Goal: Information Seeking & Learning: Learn about a topic

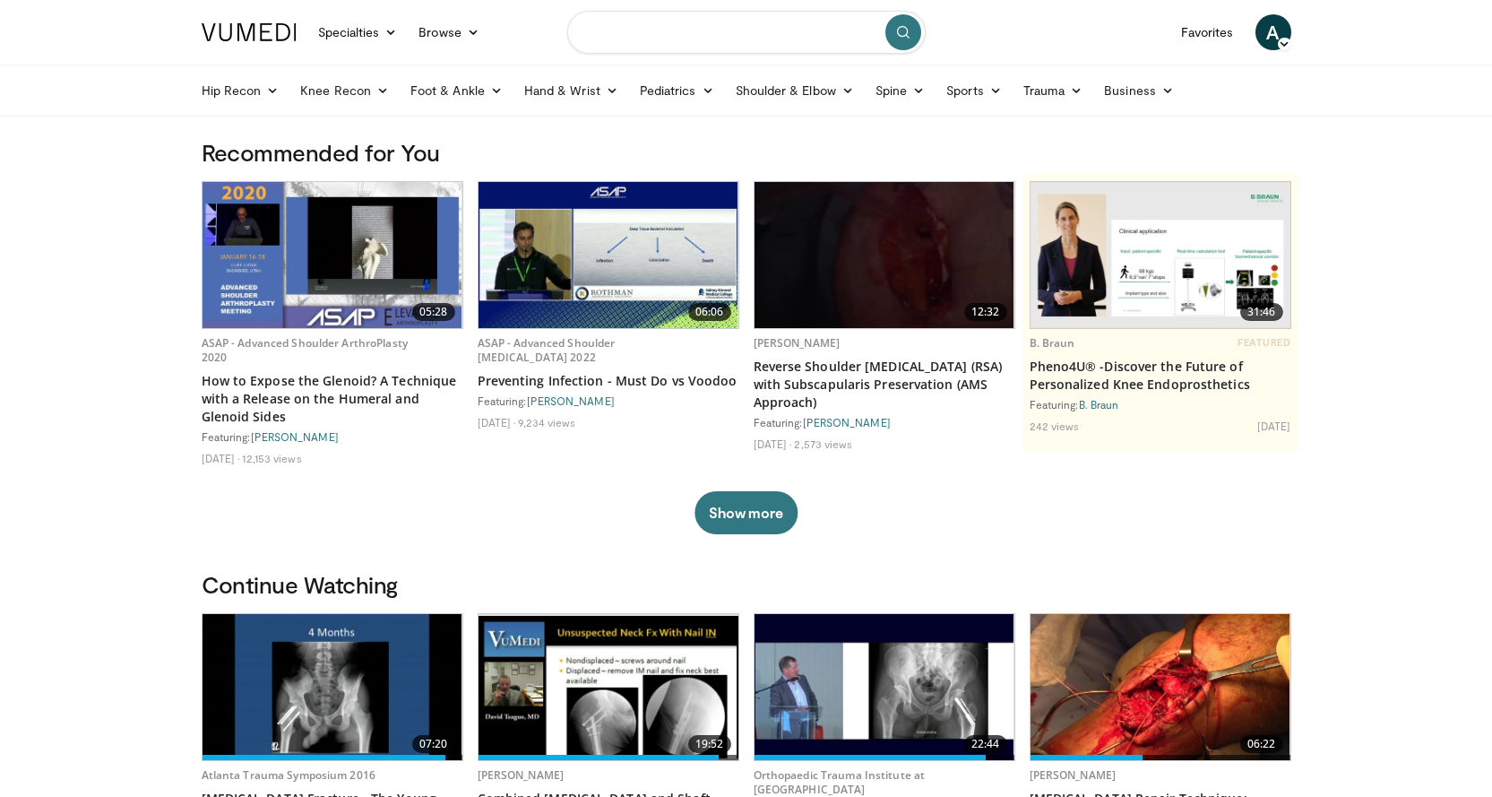
click at [697, 37] on input "Search topics, interventions" at bounding box center [746, 32] width 358 height 43
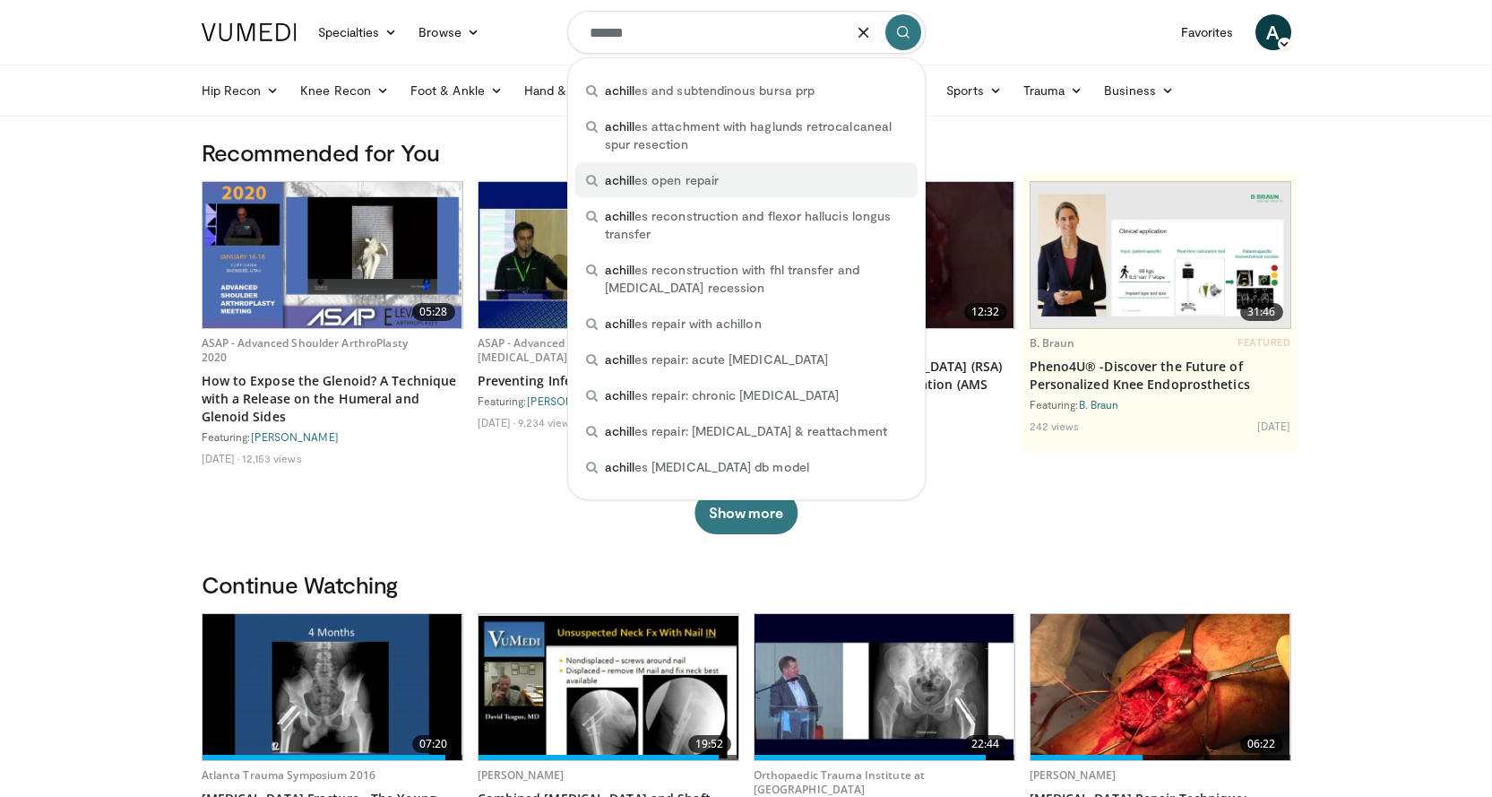
click at [676, 178] on span "achill es open repair" at bounding box center [662, 180] width 114 height 18
type input "**********"
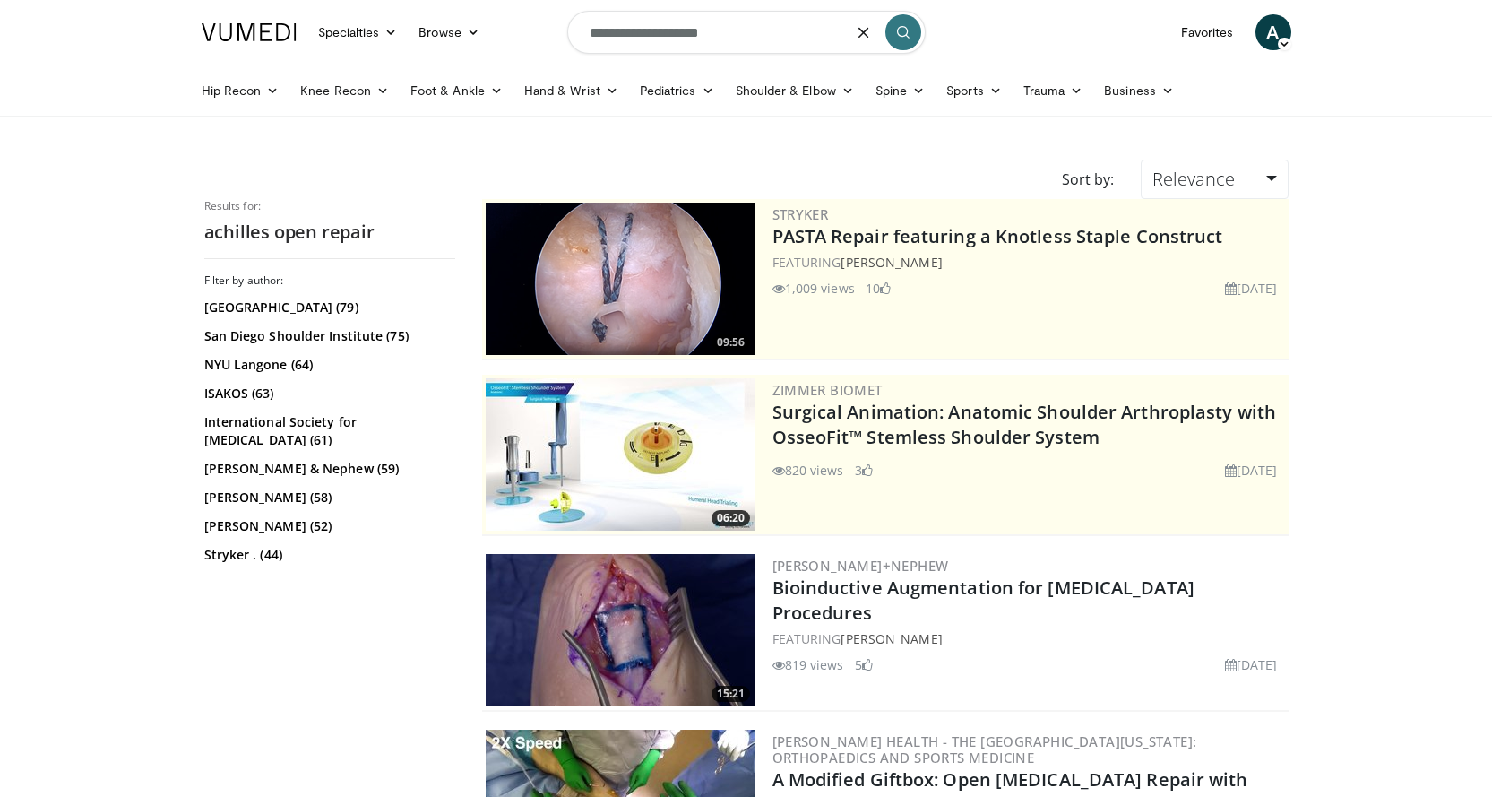
click at [659, 39] on input "**********" at bounding box center [746, 32] width 358 height 43
type input "**********"
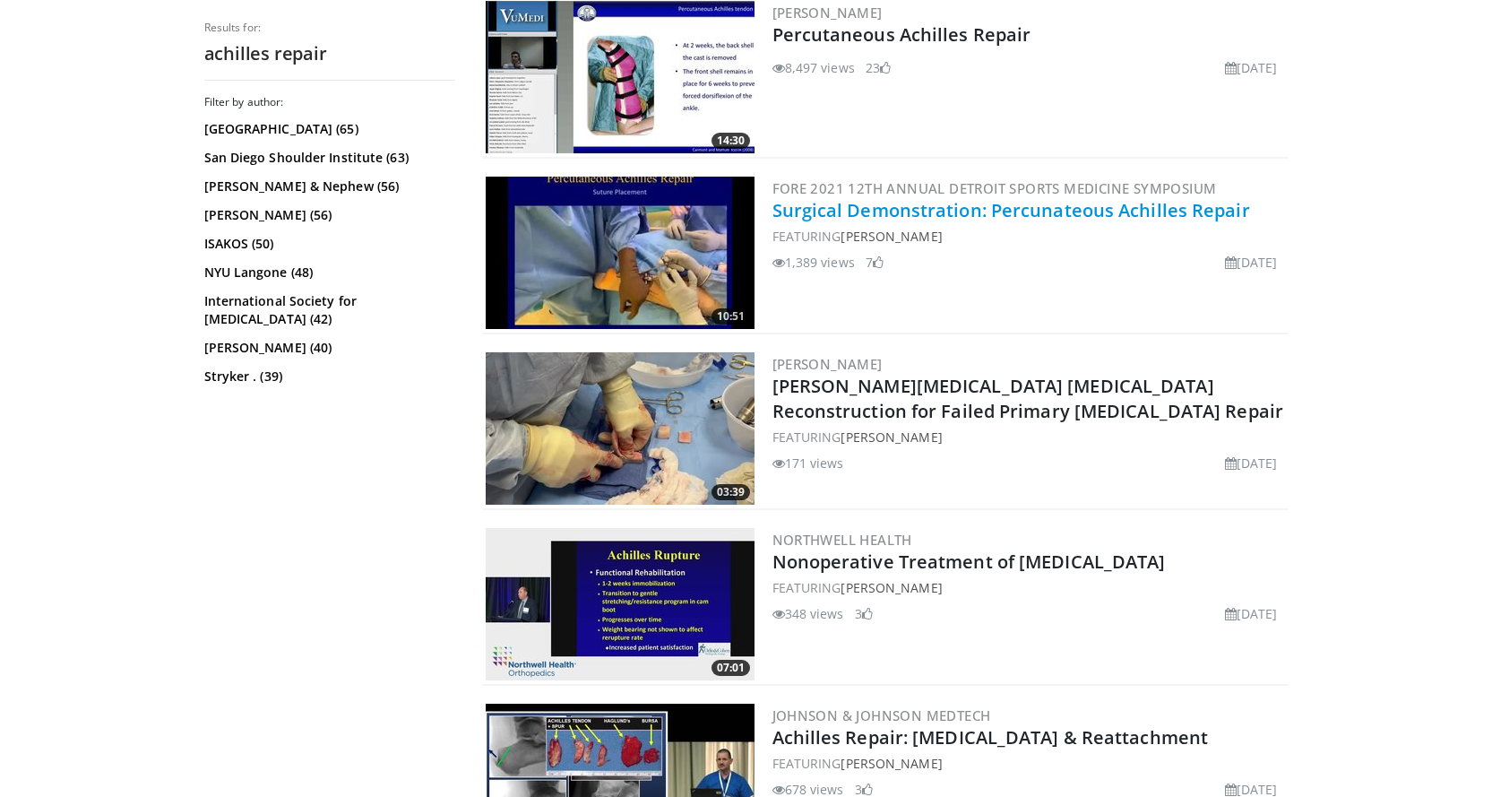
scroll to position [1971, 0]
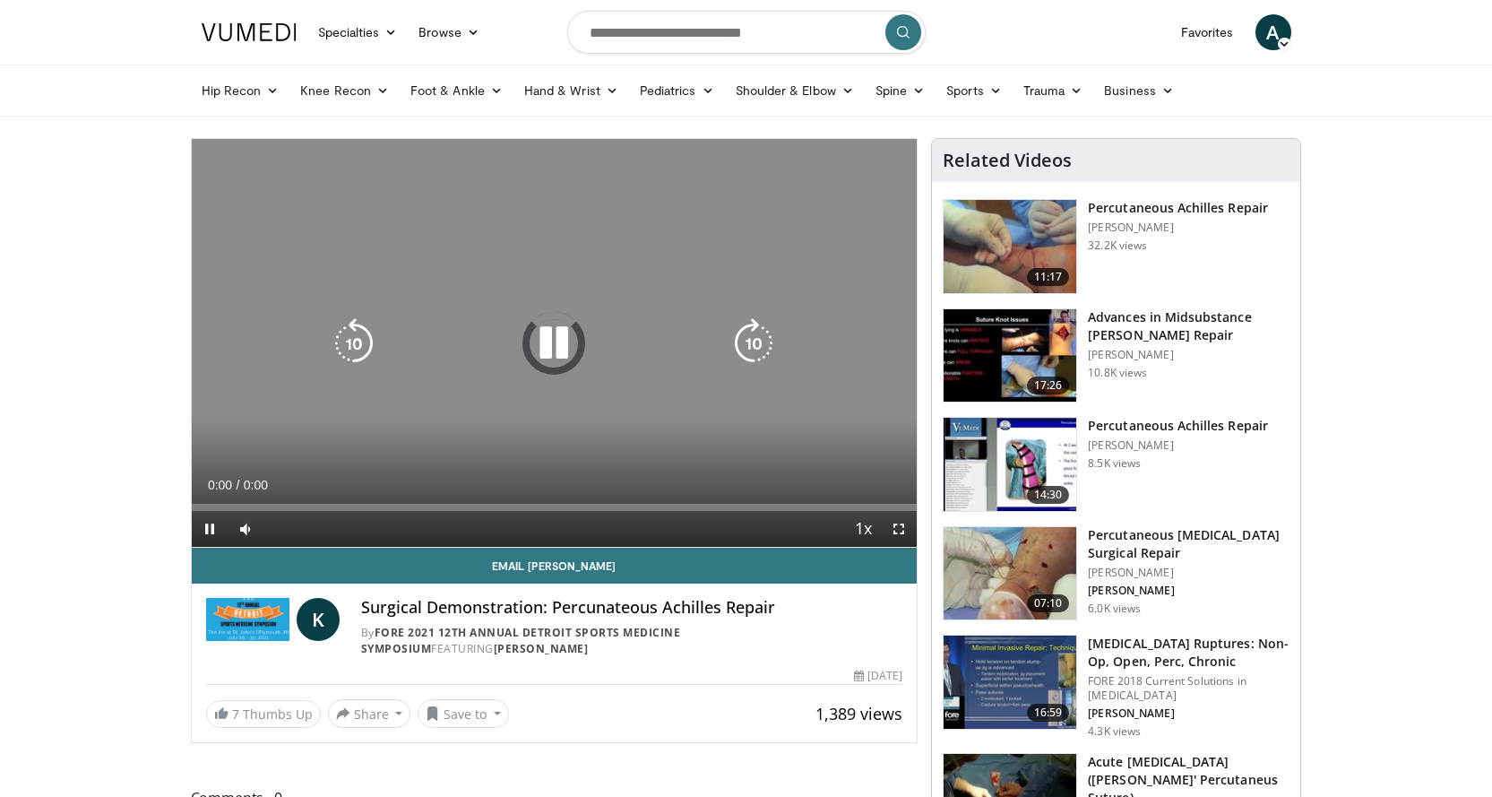
click at [422, 339] on div "Video Player" at bounding box center [553, 343] width 435 height 36
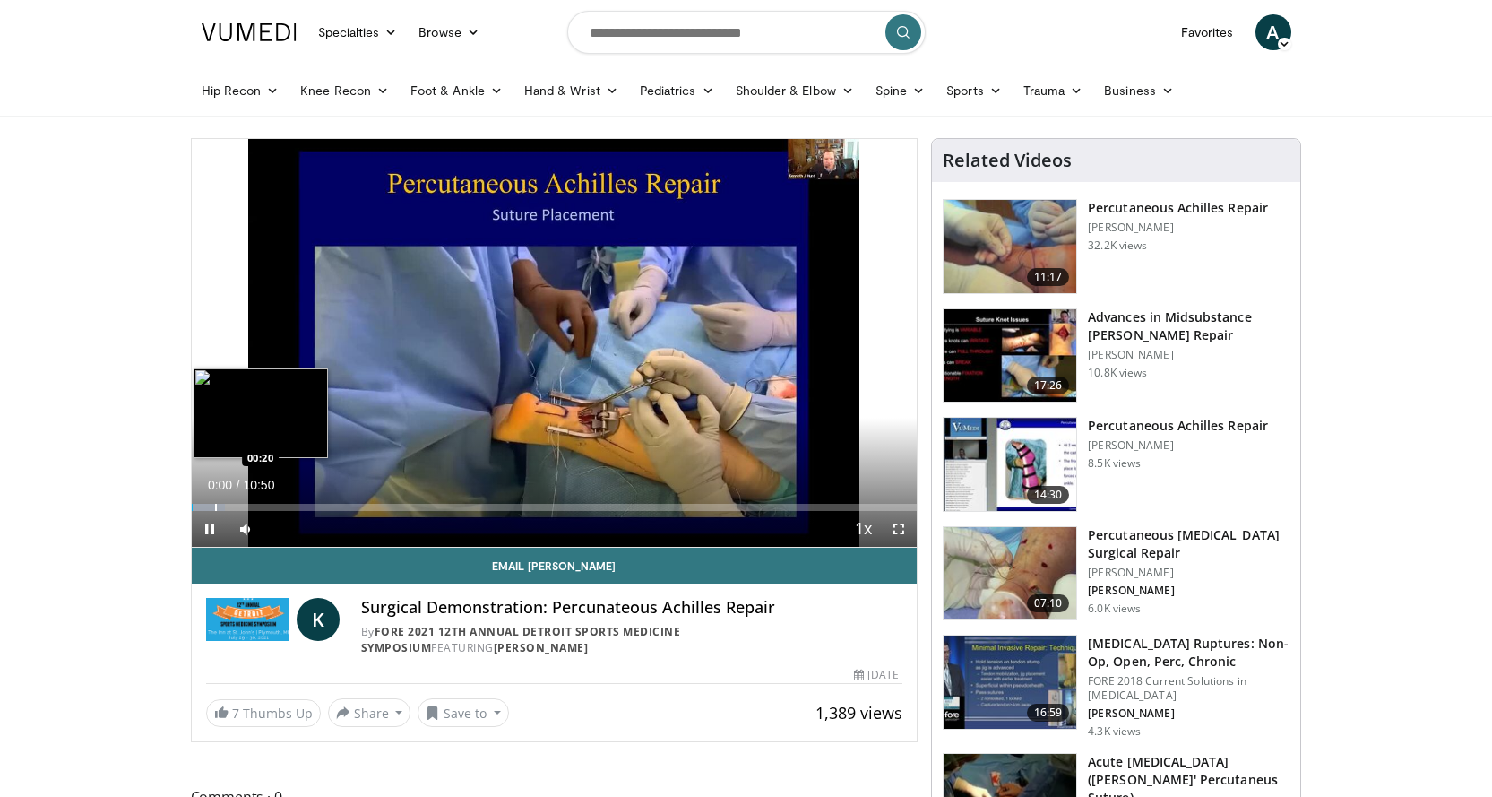
click at [215, 506] on div "Progress Bar" at bounding box center [216, 507] width 2 height 7
click at [253, 504] on div "Progress Bar" at bounding box center [252, 507] width 2 height 7
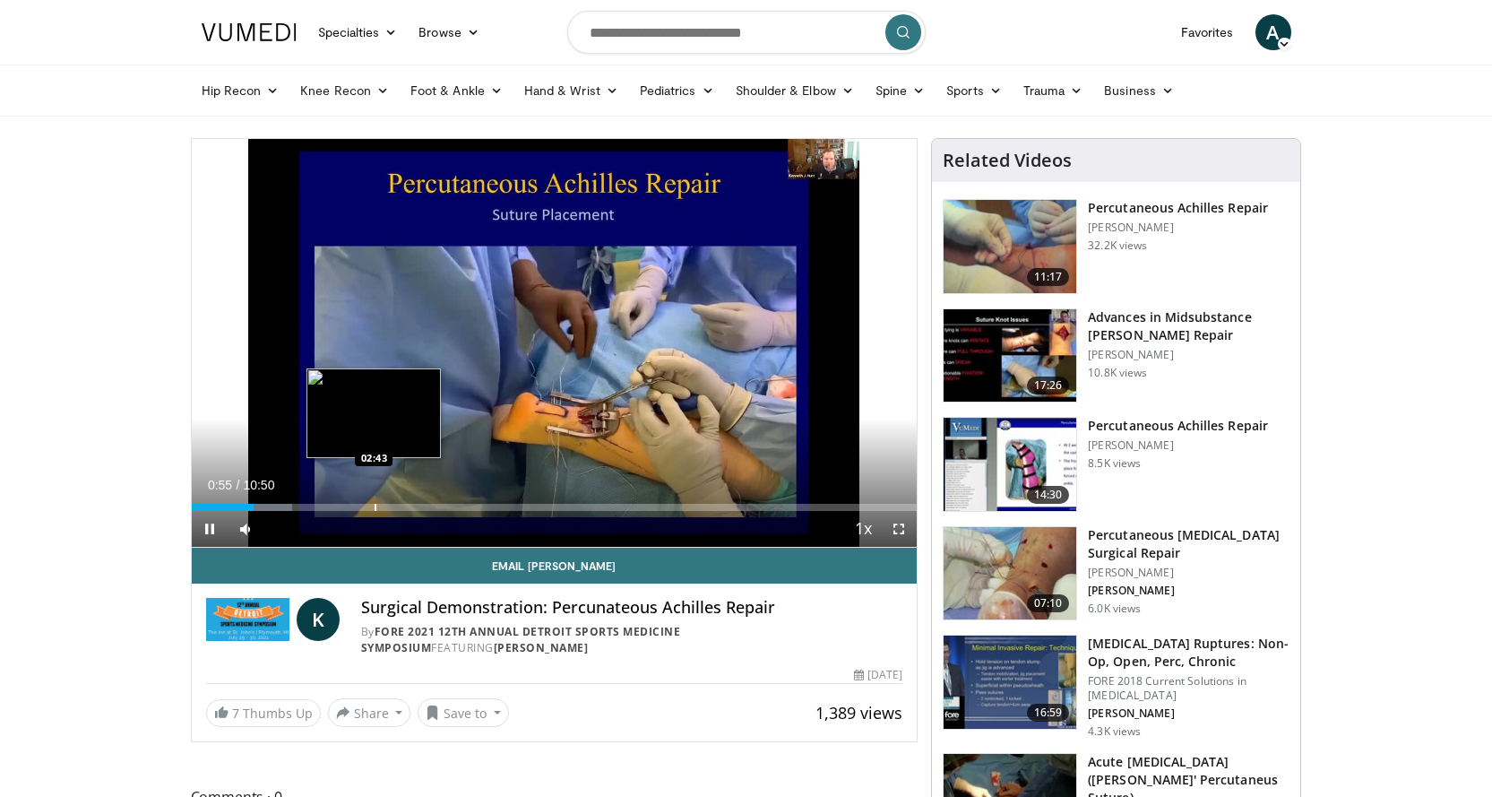
click at [374, 502] on div "Loaded : 13.85% 00:55 02:43" at bounding box center [555, 502] width 726 height 17
click at [327, 507] on div "Progress Bar" at bounding box center [328, 507] width 2 height 7
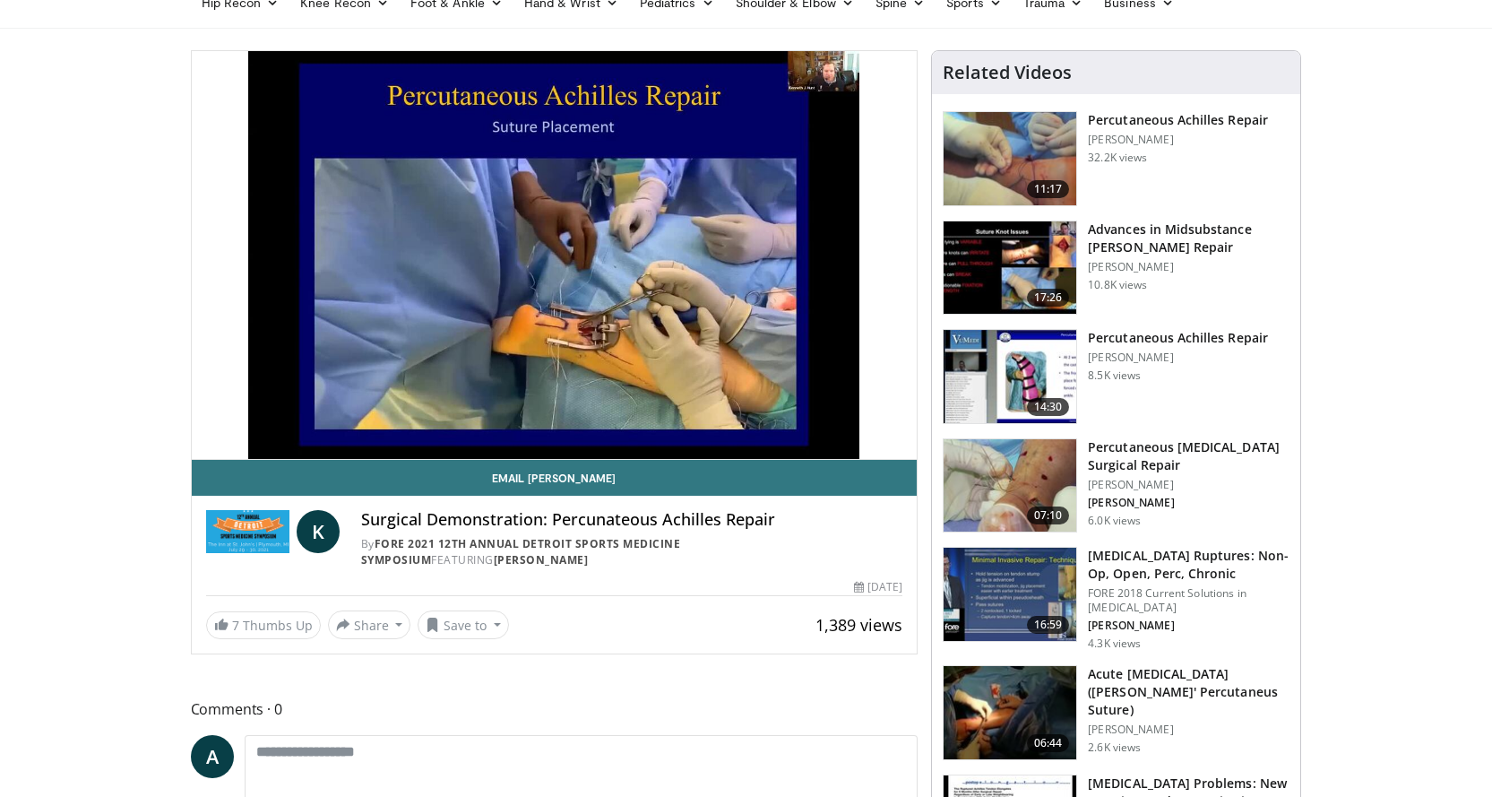
scroll to position [90, 0]
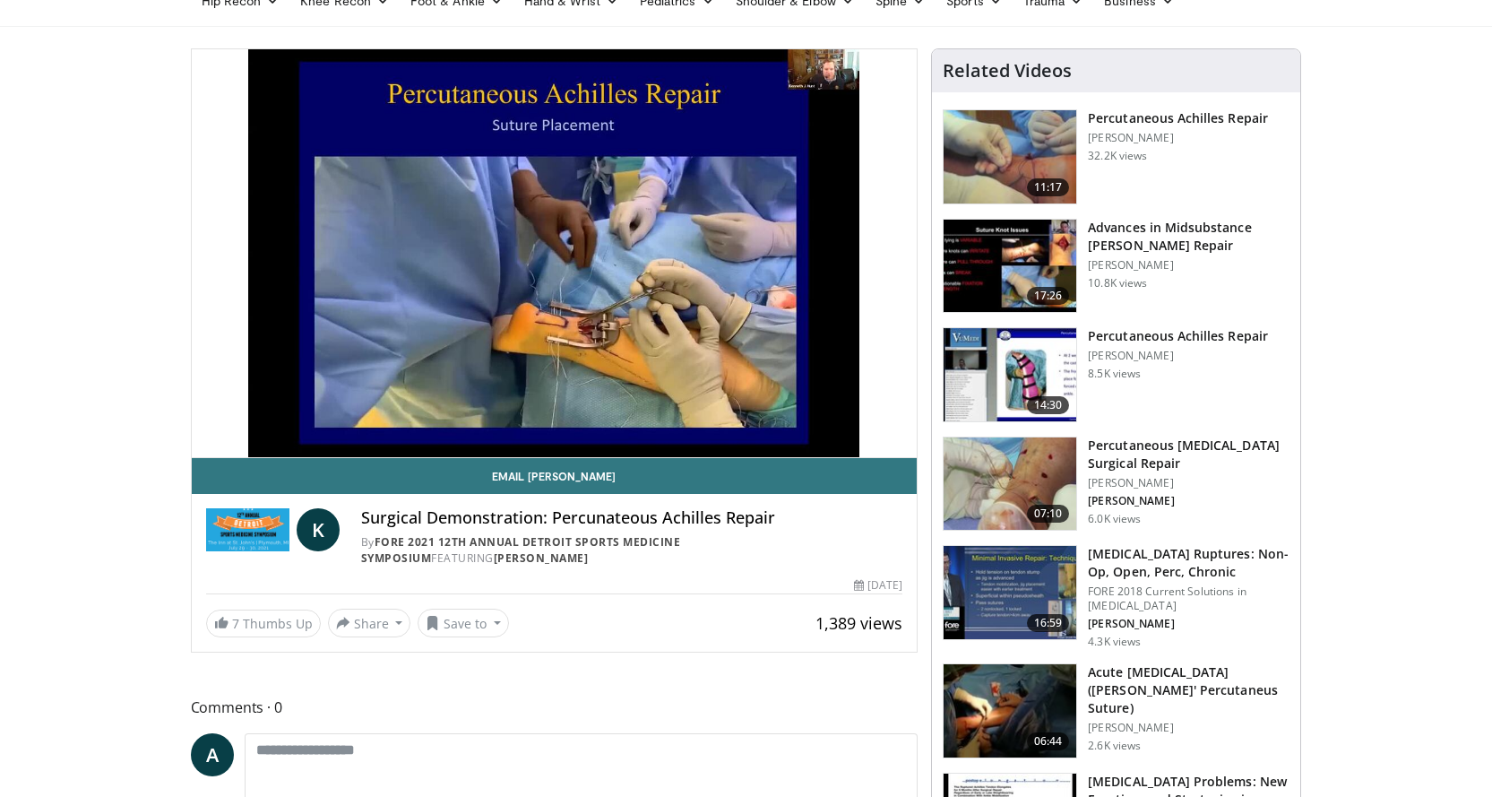
click at [1125, 453] on h3 "Percutaneous [MEDICAL_DATA] Surgical Repair" at bounding box center [1189, 454] width 202 height 36
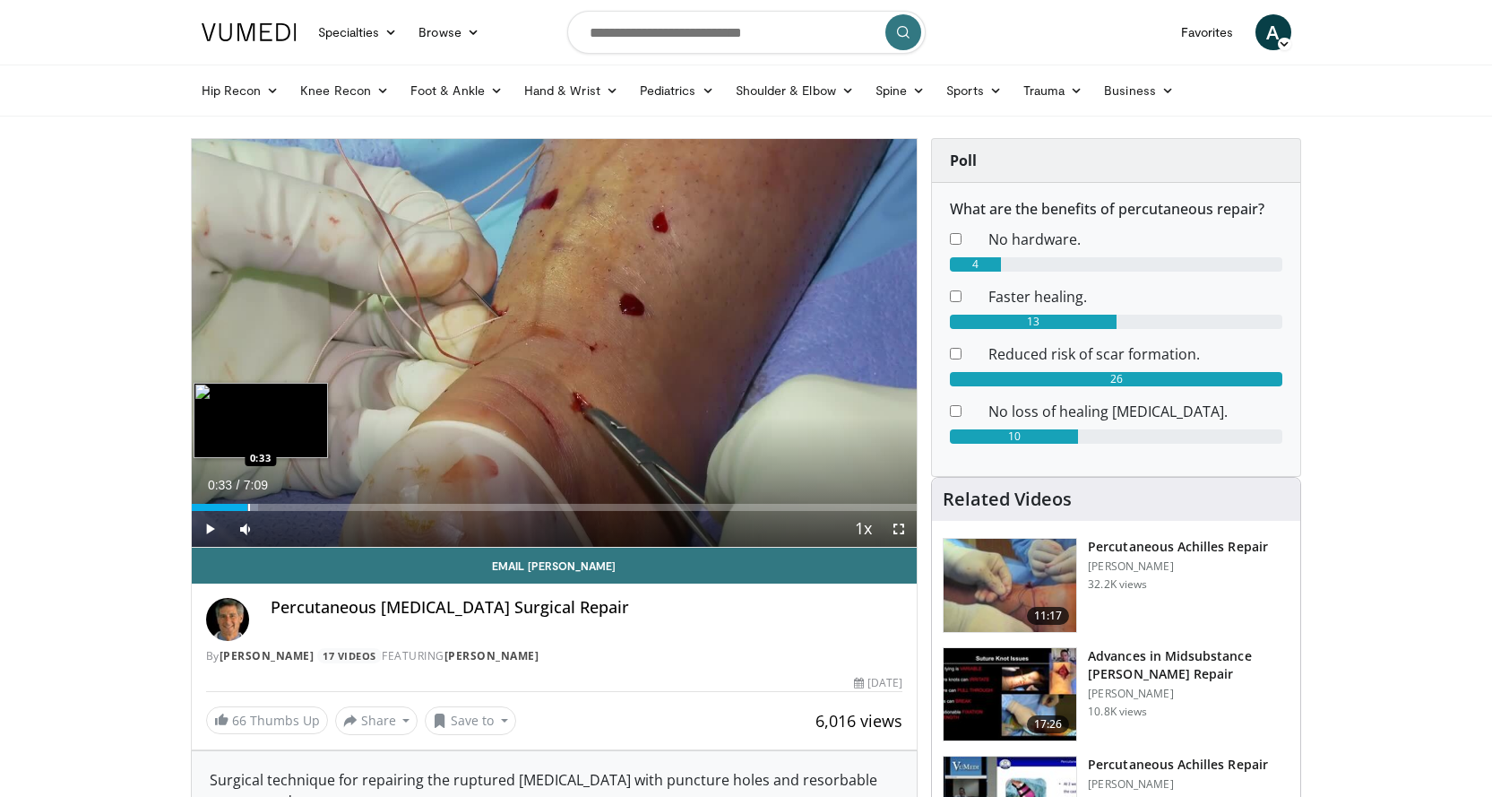
click at [247, 501] on div "Loaded : 9.22% 0:33 0:33" at bounding box center [555, 502] width 726 height 17
click at [281, 507] on div "Progress Bar" at bounding box center [281, 507] width 2 height 7
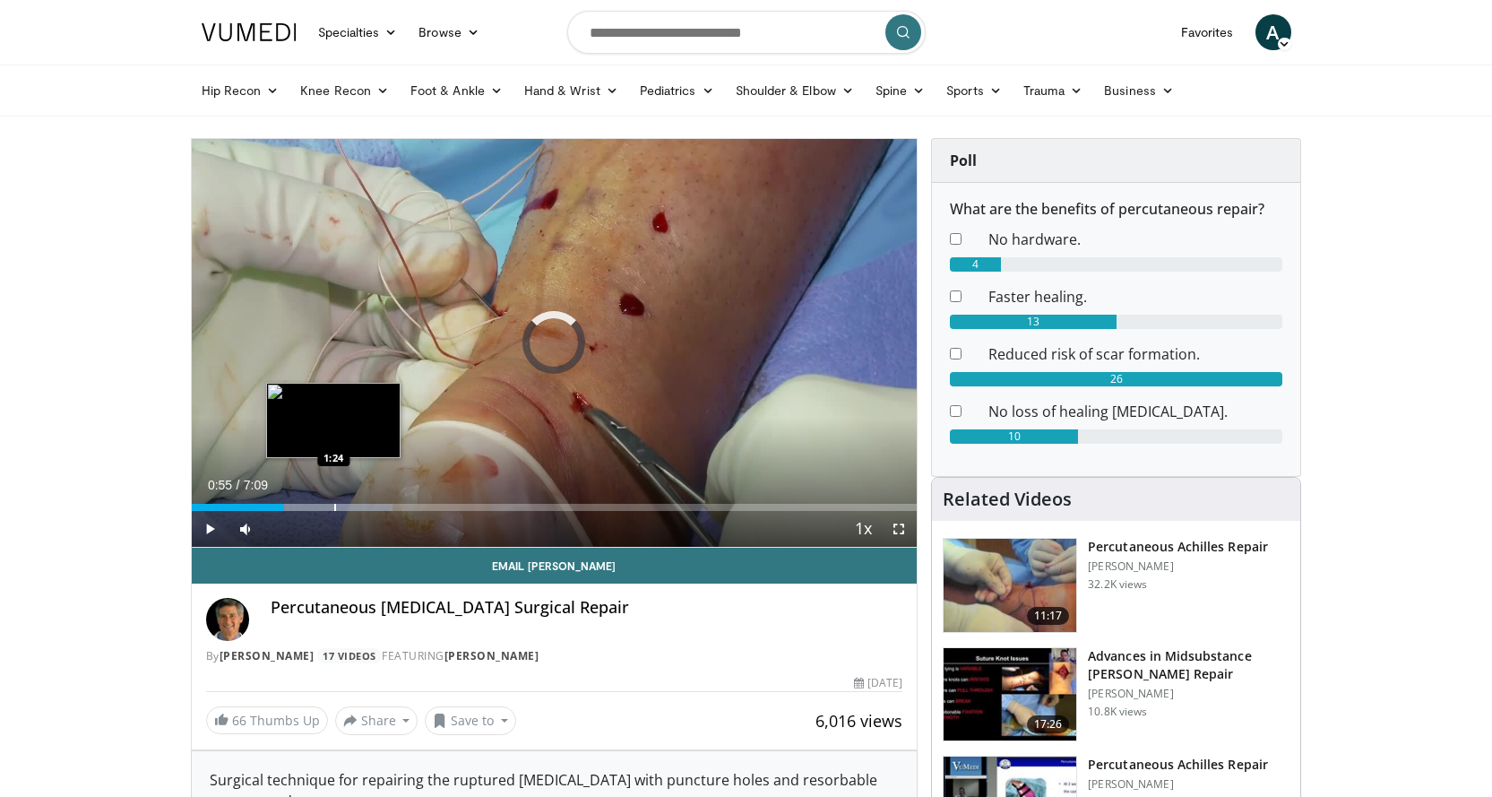
click at [334, 507] on div "Progress Bar" at bounding box center [335, 507] width 2 height 7
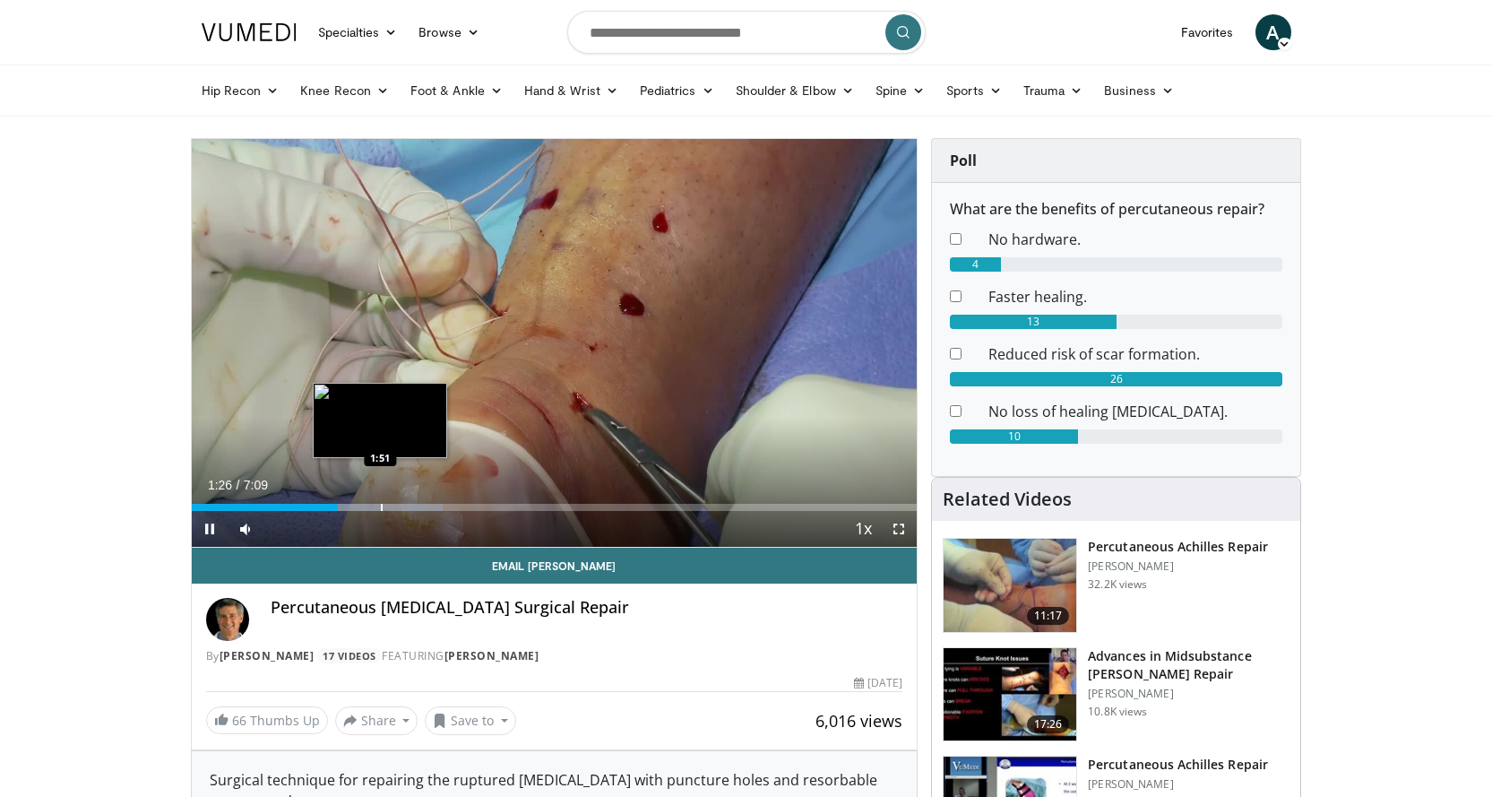
click at [381, 508] on div "Progress Bar" at bounding box center [382, 507] width 2 height 7
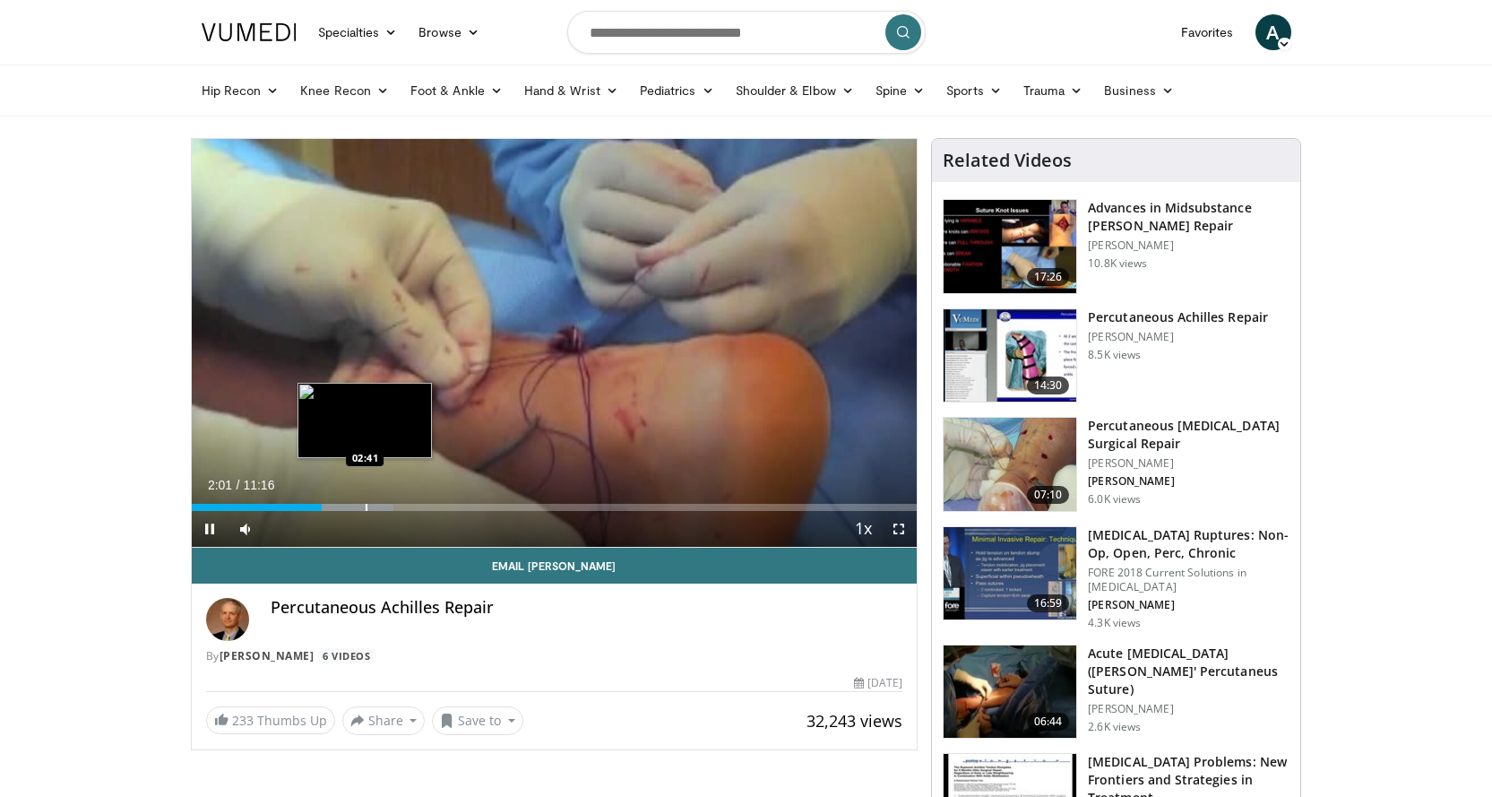
click at [366, 508] on div "Progress Bar" at bounding box center [367, 507] width 2 height 7
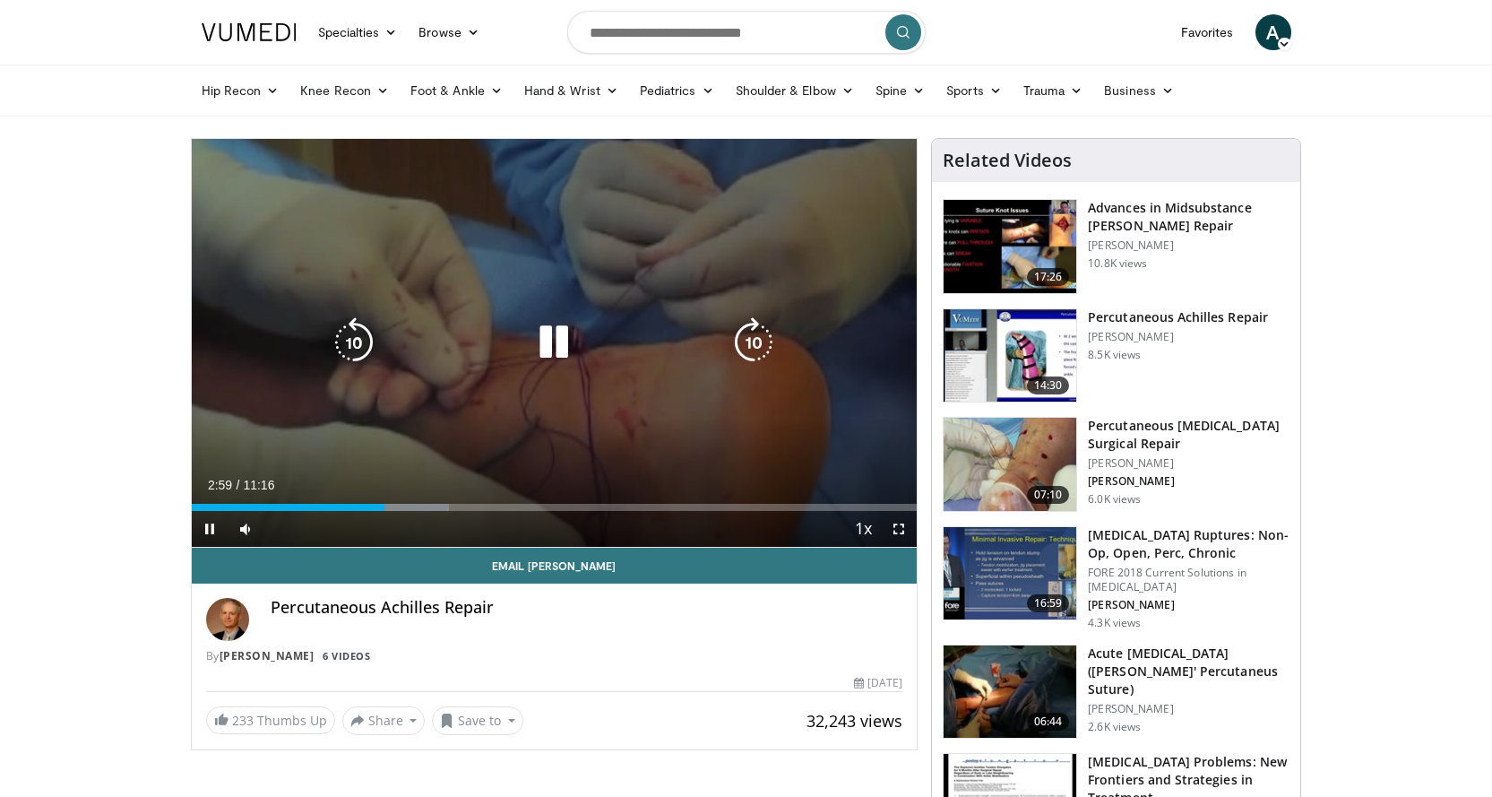
click at [753, 306] on div "10 seconds Tap to unmute" at bounding box center [555, 343] width 726 height 408
